Goal: Information Seeking & Learning: Check status

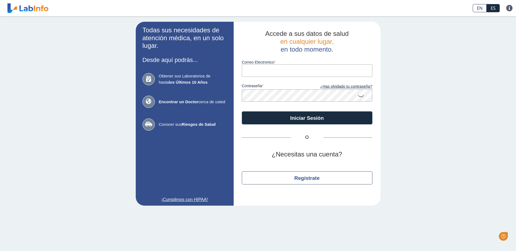
type input "[EMAIL_ADDRESS][DOMAIN_NAME]"
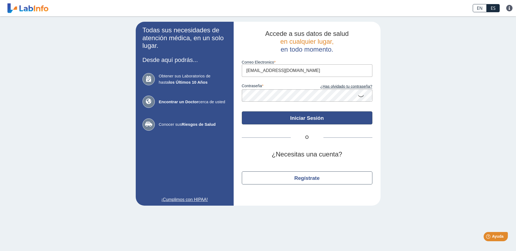
click at [328, 117] on button "Iniciar Sesión" at bounding box center [307, 118] width 131 height 13
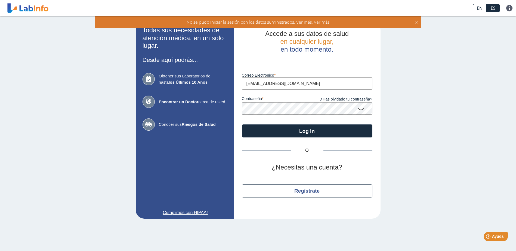
click at [334, 84] on input "[EMAIL_ADDRESS][DOMAIN_NAME]" at bounding box center [307, 84] width 131 height 12
click at [360, 107] on icon at bounding box center [361, 109] width 7 height 11
click at [188, 102] on app-login "Todas sus necesidades de atención médica, en un solo lugar. Desde aquí podrás..…" at bounding box center [258, 120] width 245 height 197
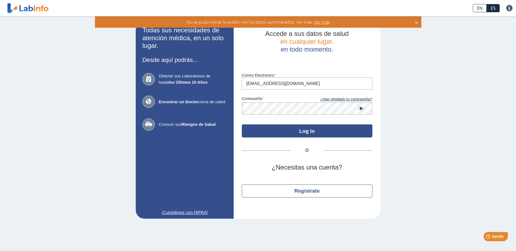
click at [309, 132] on button "Log In" at bounding box center [307, 131] width 131 height 13
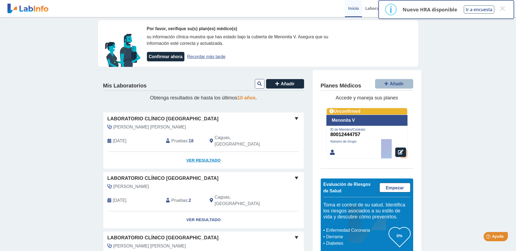
click at [203, 155] on link "Ver Resultado" at bounding box center [203, 160] width 200 height 17
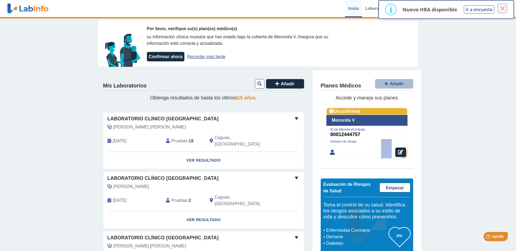
click at [500, 7] on button "×" at bounding box center [503, 9] width 10 height 10
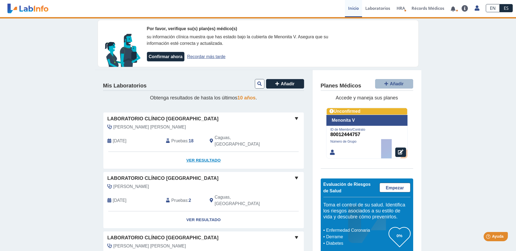
click at [193, 152] on link "Ver Resultado" at bounding box center [203, 160] width 200 height 17
click at [452, 8] on link at bounding box center [453, 9] width 11 height 4
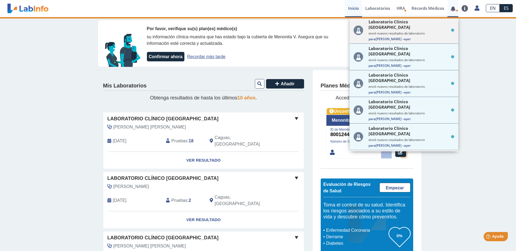
click at [415, 37] on span "Para [PERSON_NAME] – [PERSON_NAME]" at bounding box center [412, 39] width 86 height 5
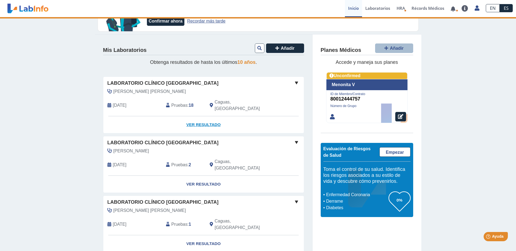
scroll to position [37, 0]
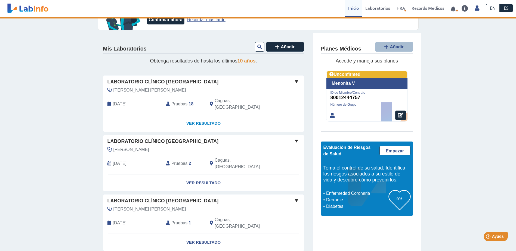
click at [199, 117] on link "Ver Resultado" at bounding box center [203, 123] width 200 height 17
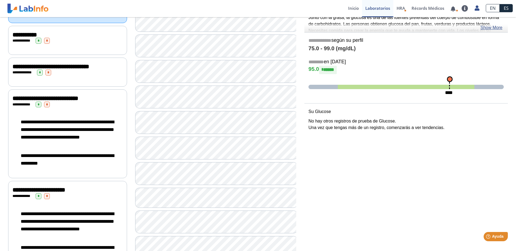
scroll to position [91, 0]
click at [73, 117] on div "**********" at bounding box center [68, 130] width 110 height 34
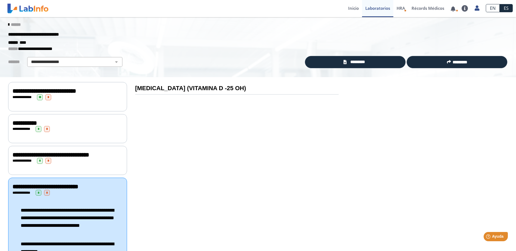
scroll to position [0, 0]
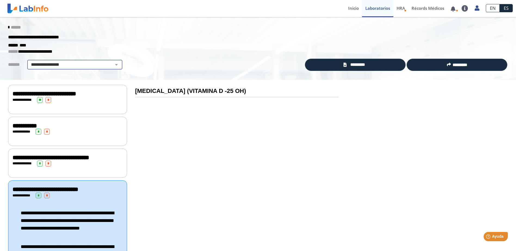
click at [78, 67] on select "**********" at bounding box center [75, 64] width 92 height 7
select select "**********"
click at [29, 61] on select "**********" at bounding box center [75, 64] width 92 height 7
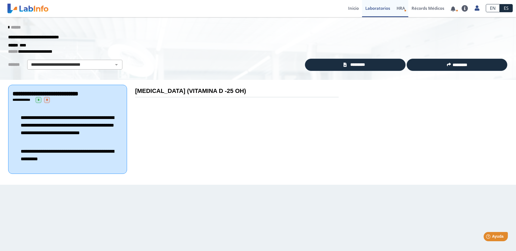
click at [404, 10] on icon "Health Risk Assessment" at bounding box center [405, 11] width 2 height 2
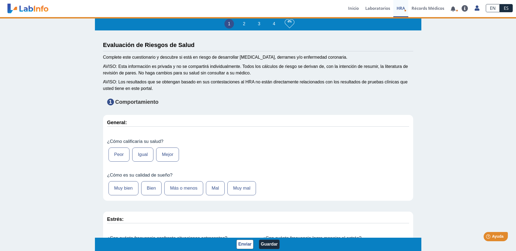
type input "[PERSON_NAME]"
type input "[DATE]"
select select
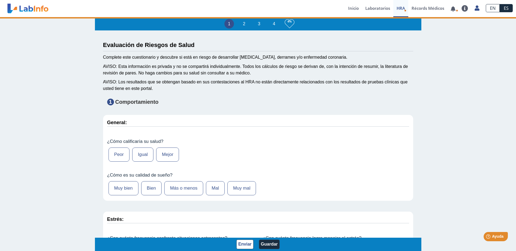
select select
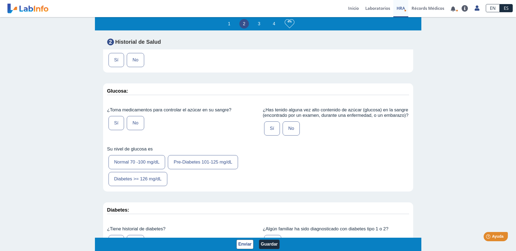
scroll to position [1, 0]
click at [499, 235] on span "Ayuda" at bounding box center [498, 237] width 12 height 5
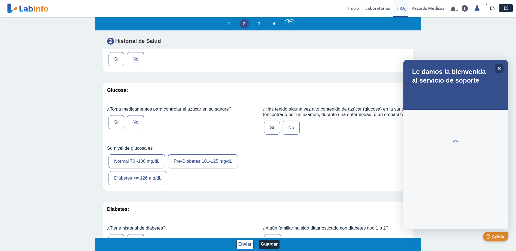
scroll to position [0, 0]
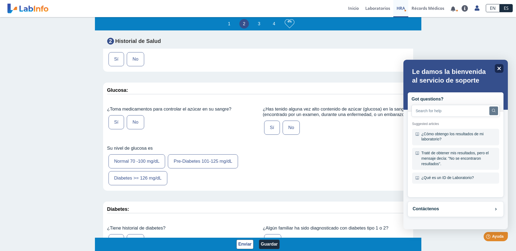
click at [500, 66] on icon "Close" at bounding box center [499, 68] width 4 height 4
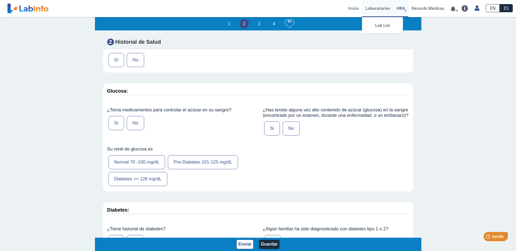
click at [370, 6] on link "Laboratorios" at bounding box center [377, 8] width 31 height 17
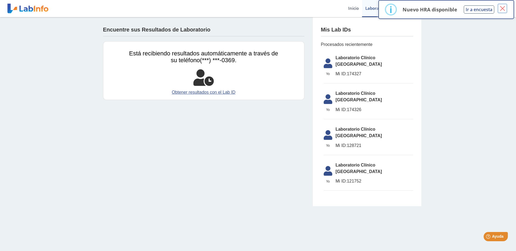
click at [503, 8] on button "×" at bounding box center [503, 9] width 10 height 10
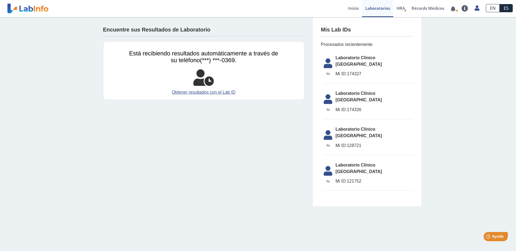
click at [393, 71] on span "Mi ID: 174327" at bounding box center [375, 74] width 78 height 7
click at [363, 57] on span "Laboratorio Clínico [GEOGRAPHIC_DATA]" at bounding box center [375, 61] width 78 height 13
click at [382, 4] on link "Laboratorios" at bounding box center [377, 8] width 31 height 17
click at [355, 8] on link "Inicio" at bounding box center [353, 8] width 17 height 17
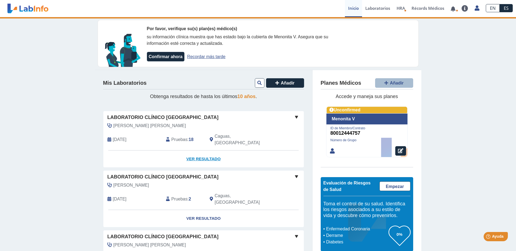
click at [196, 152] on link "Ver Resultado" at bounding box center [203, 159] width 200 height 17
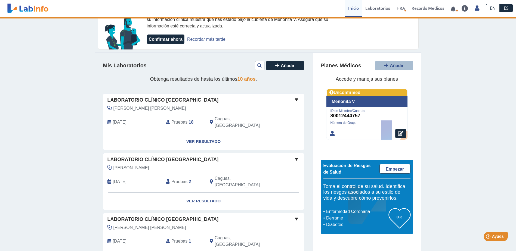
scroll to position [36, 0]
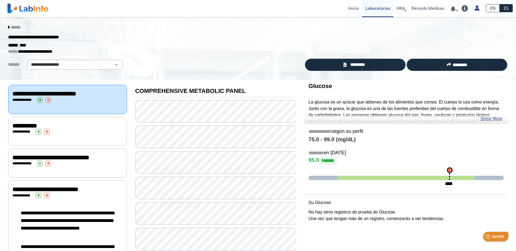
click at [496, 236] on span "Ayuda" at bounding box center [498, 237] width 12 height 5
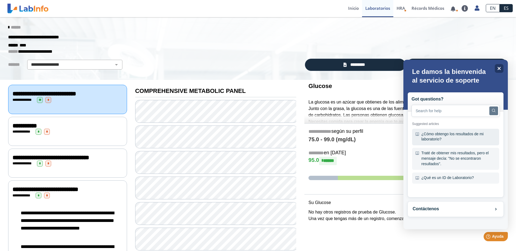
click at [458, 138] on div "¿Cómo obtengo los resultados de mi laboratorio?" at bounding box center [455, 137] width 87 height 17
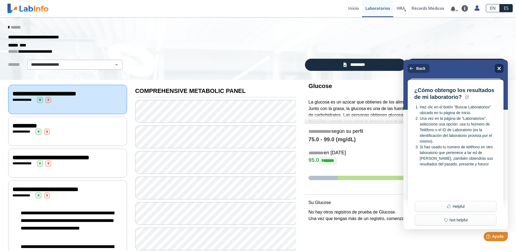
click at [497, 66] on div "Close" at bounding box center [499, 68] width 9 height 9
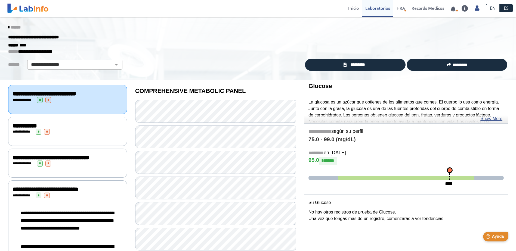
click at [497, 235] on span "Ayuda" at bounding box center [498, 237] width 12 height 5
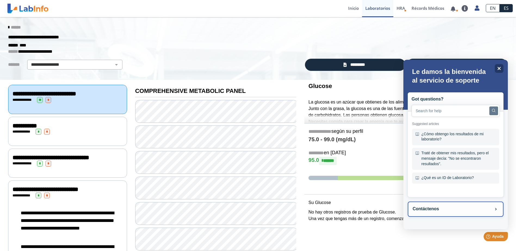
click at [429, 214] on button "Contáctenos" at bounding box center [456, 209] width 96 height 15
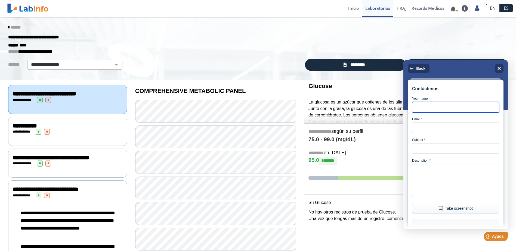
click at [430, 104] on input "Your name" at bounding box center [455, 107] width 87 height 11
click at [204, 64] on div "**********" at bounding box center [152, 65] width 296 height 10
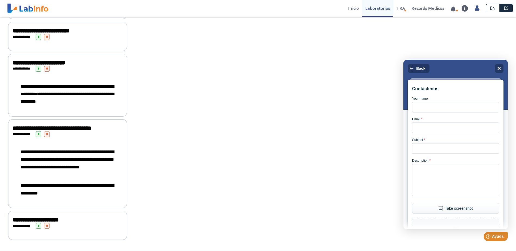
scroll to position [1017, 0]
click at [414, 68] on icon "Back" at bounding box center [411, 68] width 4 height 4
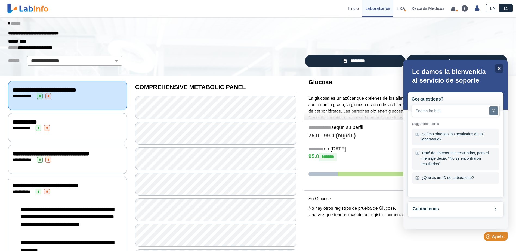
scroll to position [0, 0]
